Goal: Use online tool/utility

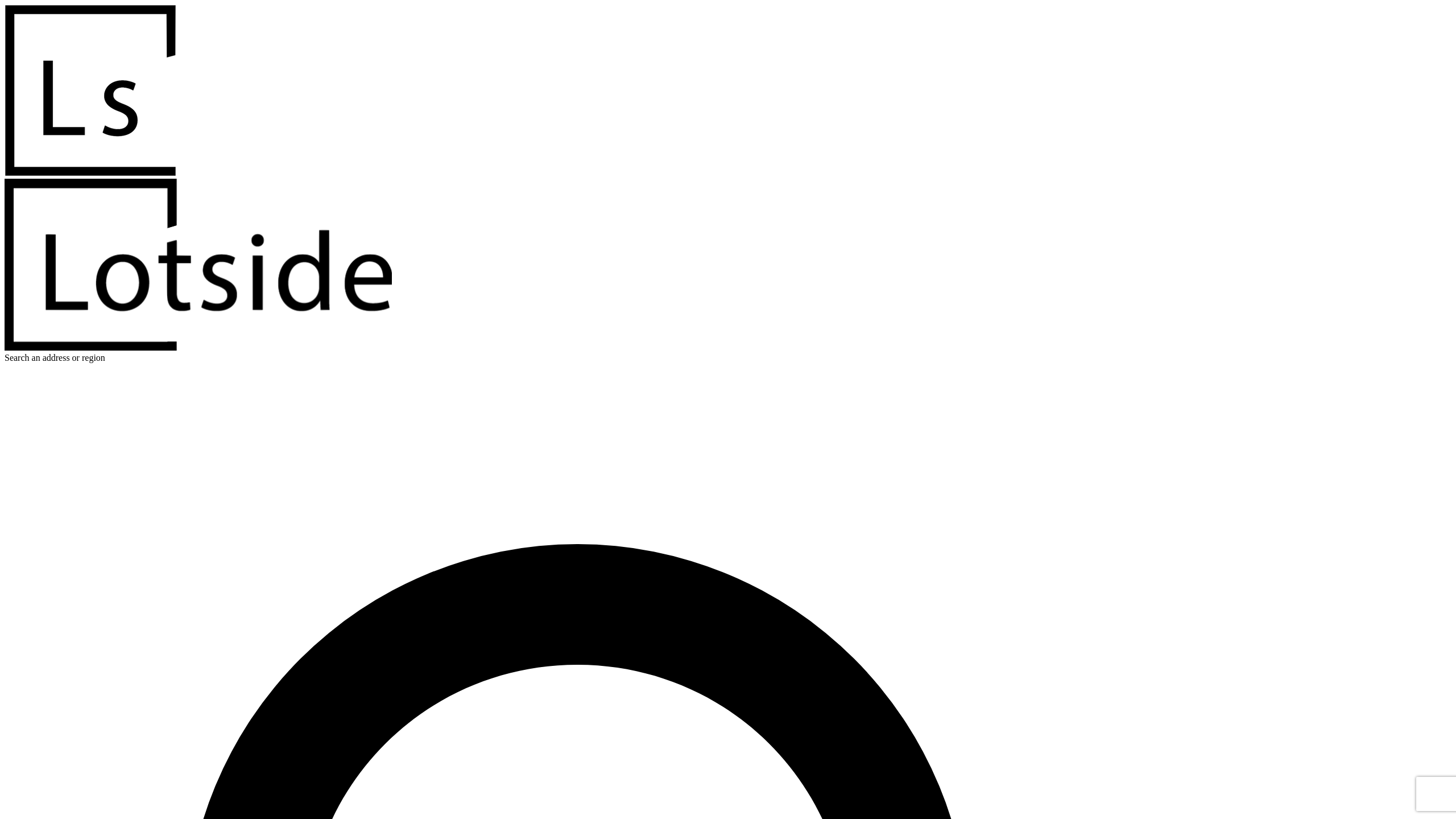
scroll to position [0, 5]
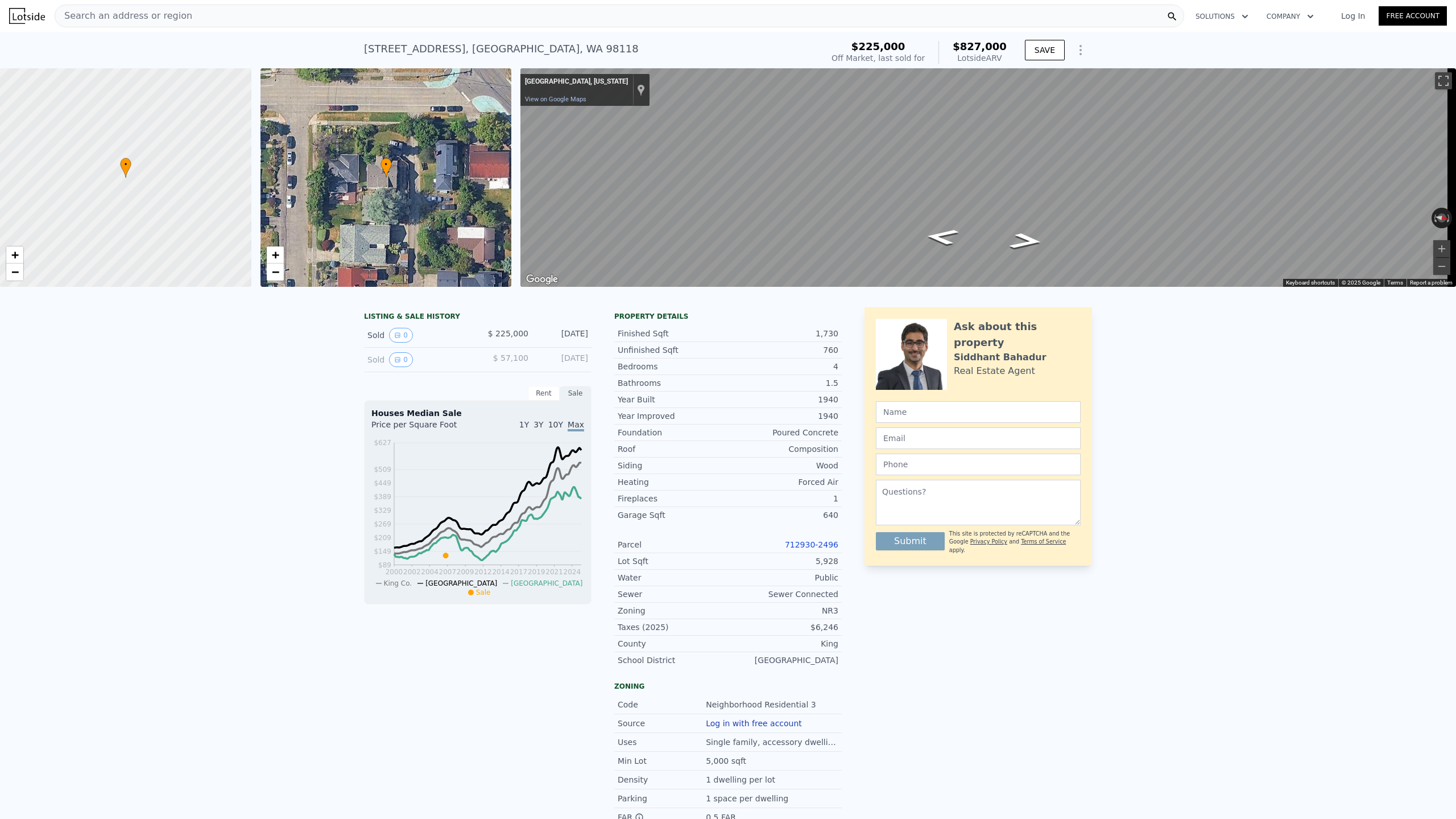
type input "3"
type input "1310"
checkbox input "true"
type input "$ 827,000"
type input "$ 521,358"
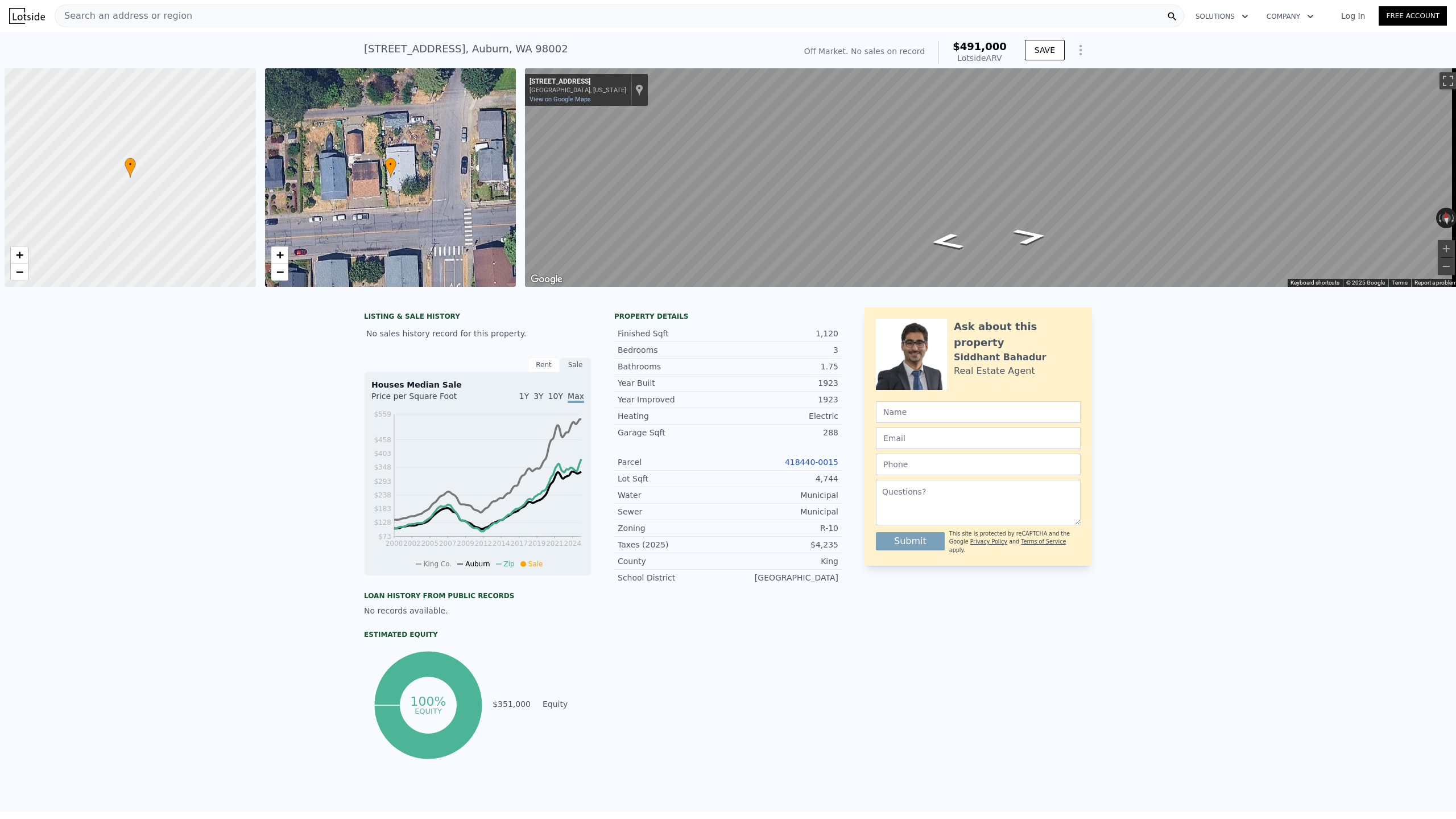
scroll to position [0, 5]
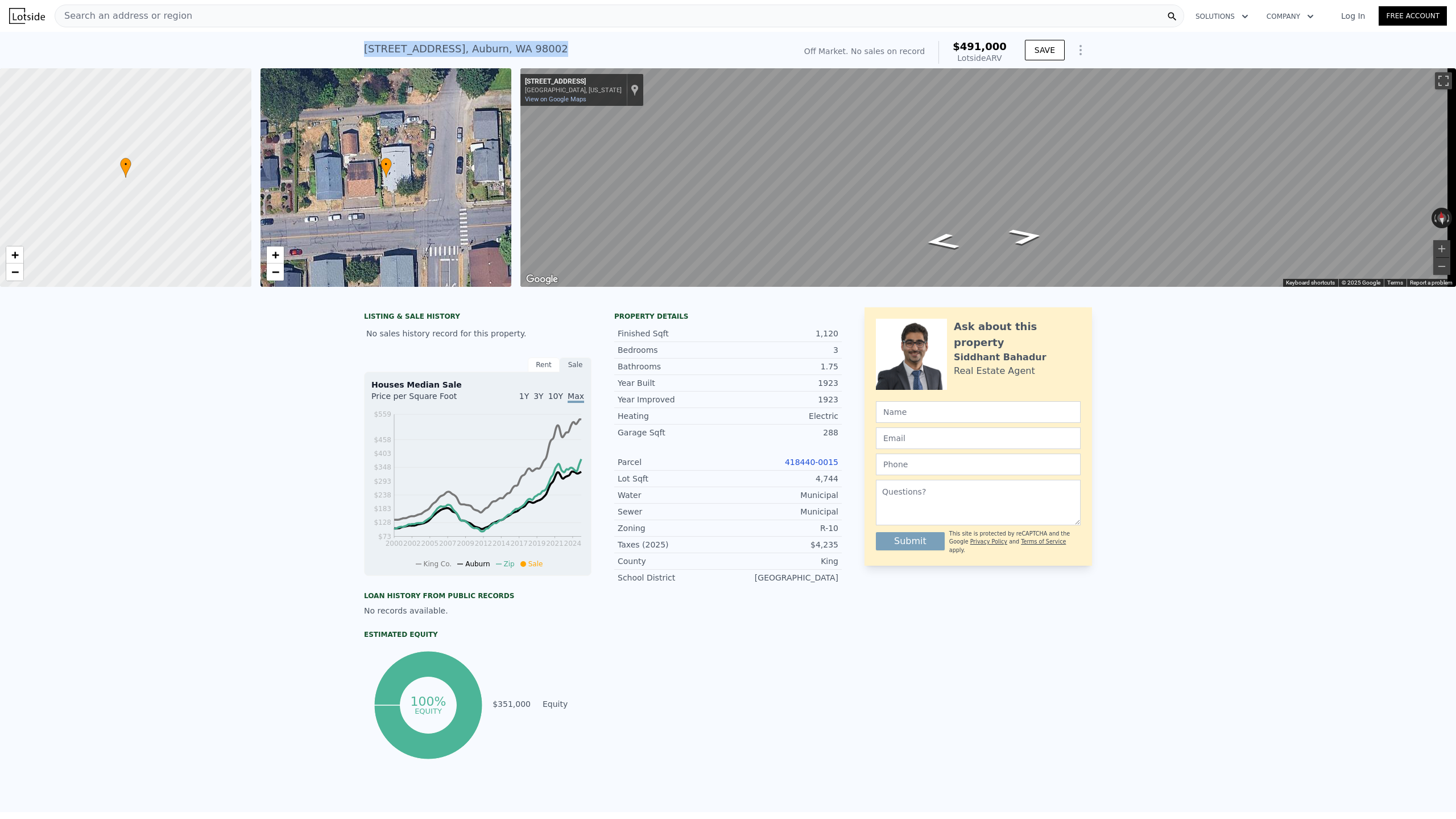
drag, startPoint x: 360, startPoint y: 45, endPoint x: 530, endPoint y: 51, distance: 170.1
click at [530, 51] on div "[STREET_ADDRESS] No sales on record (~ARV $491k )" at bounding box center [577, 52] width 427 height 32
copy div "[STREET_ADDRESS]"
